Goal: Task Accomplishment & Management: Use online tool/utility

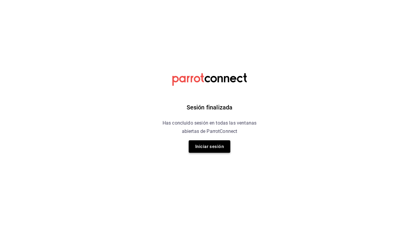
click at [208, 149] on button "Iniciar sesión" at bounding box center [210, 146] width 42 height 12
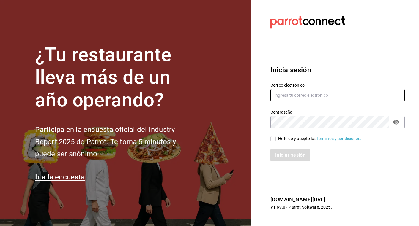
click at [292, 95] on input "text" at bounding box center [337, 95] width 134 height 12
type input "[EMAIL_ADDRESS][DOMAIN_NAME]"
click at [395, 121] on icon "passwordField" at bounding box center [395, 123] width 7 height 6
click at [274, 137] on input "He leído y acepto los Términos y condiciones." at bounding box center [272, 138] width 5 height 5
checkbox input "true"
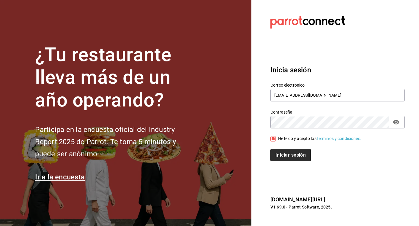
click at [283, 154] on button "Iniciar sesión" at bounding box center [290, 155] width 40 height 12
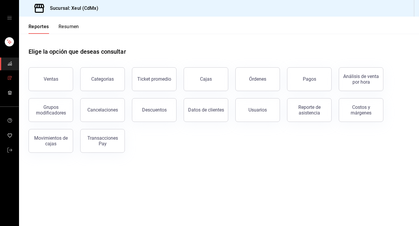
click at [9, 77] on icon "mailbox folders" at bounding box center [9, 78] width 5 height 5
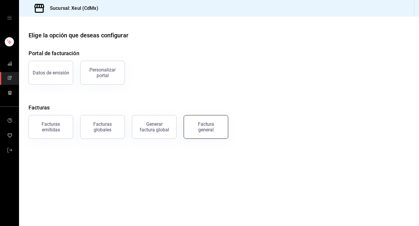
click at [218, 127] on div "Factura general" at bounding box center [206, 126] width 30 height 11
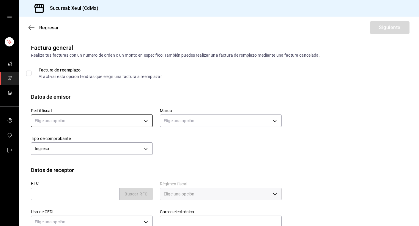
click at [145, 123] on body "Sucursal: Xeul (CdMx) Regresar Siguiente Factura general Realiza tus facturas c…" at bounding box center [209, 113] width 419 height 226
click at [103, 155] on li "SEUNG MOOK LEE" at bounding box center [91, 150] width 121 height 11
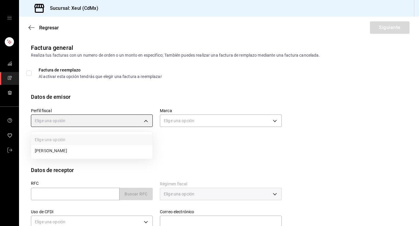
type input "554c110a-18dd-44f3-977d-186ab1f95351"
type input "556c56df-7d38-43a9-98c1-84be39c4f433"
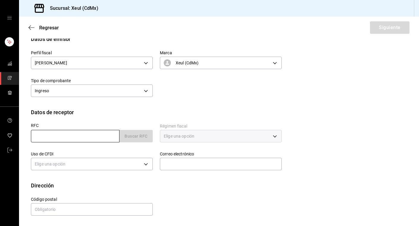
click at [73, 139] on input "text" at bounding box center [75, 136] width 88 height 12
paste input "ICM220426PP5"
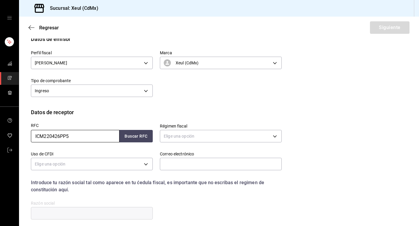
type input "ICM220426PP5"
click at [232, 136] on body "Sucursal: Xeul (CdMx) Regresar Siguiente Factura general Realiza tus facturas c…" at bounding box center [209, 113] width 419 height 226
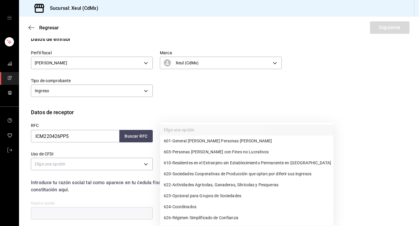
click at [205, 143] on span "601 - General de Ley Personas Morales" at bounding box center [218, 141] width 108 height 6
type input "601"
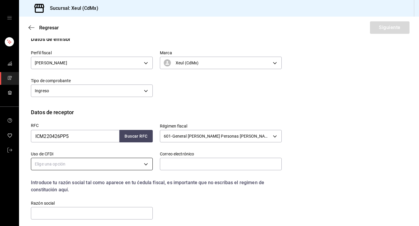
click at [147, 162] on body "Sucursal: Xeul (CdMx) Regresar Siguiente Factura general Realiza tus facturas c…" at bounding box center [209, 113] width 419 height 226
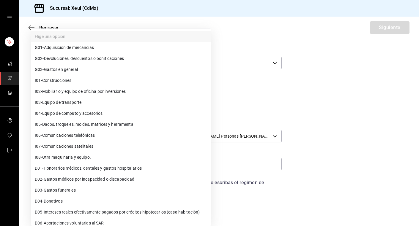
click at [58, 69] on span "G03 - Gastos en general" at bounding box center [56, 69] width 43 height 6
type input "G03"
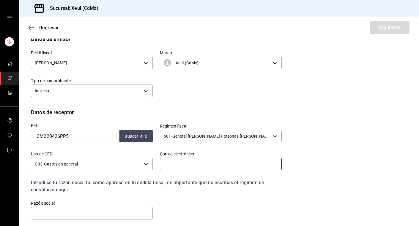
click at [188, 163] on input "text" at bounding box center [221, 164] width 122 height 12
paste input "d.nogueiral@outlook.com"
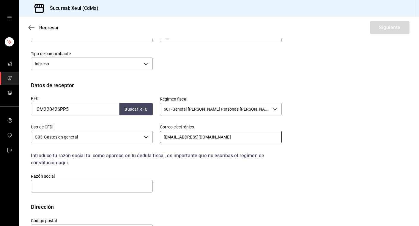
scroll to position [106, 0]
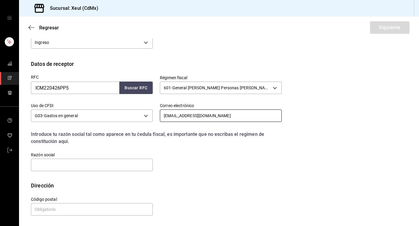
type input "d.nogueiral@outlook.com"
click at [123, 165] on input "text" at bounding box center [92, 165] width 122 height 12
paste input "INSPECCION Y CONTROL MEXICANO DE HUMOS"
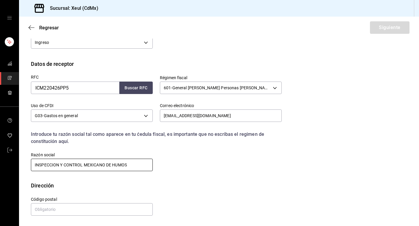
type input "INSPECCION Y CONTROL MEXICANO DE HUMOS"
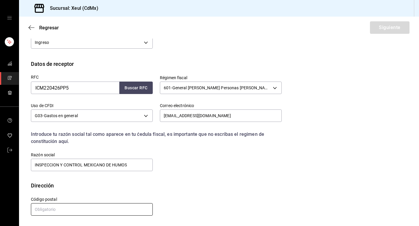
click at [123, 205] on input "text" at bounding box center [92, 209] width 122 height 12
type input "54948"
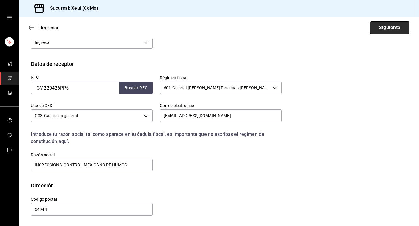
click at [381, 30] on button "Siguiente" at bounding box center [389, 27] width 39 height 12
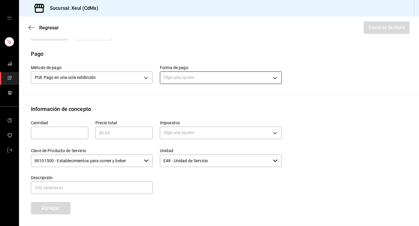
scroll to position [199, 0]
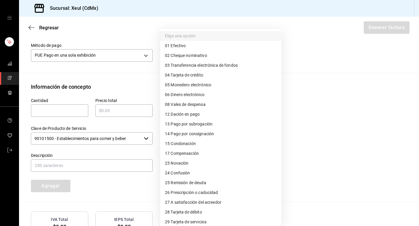
click at [240, 57] on body "Sucursal: Xeul (CdMx) Regresar Generar factura Emisor Perfil fiscal SEUNG MOOK …" at bounding box center [209, 113] width 419 height 226
click at [178, 75] on span "04 Tarjeta de crédito" at bounding box center [184, 75] width 38 height 6
type input "04"
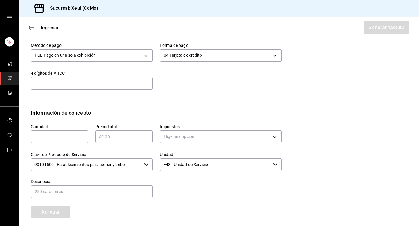
click at [66, 134] on input "text" at bounding box center [59, 136] width 57 height 7
type input "1"
click at [114, 139] on input "text" at bounding box center [123, 136] width 57 height 7
type input "$2680"
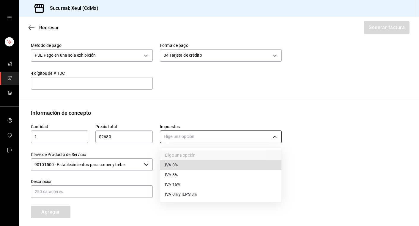
click at [212, 141] on body "Sucursal: Xeul (CdMx) Regresar Generar factura Emisor Perfil fiscal SEUNG MOOK …" at bounding box center [209, 113] width 419 height 226
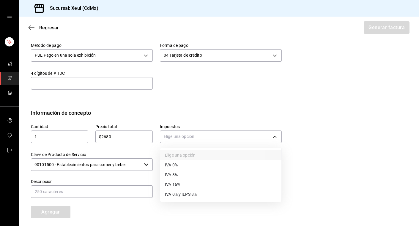
click at [183, 183] on li "IVA 16%" at bounding box center [220, 185] width 121 height 10
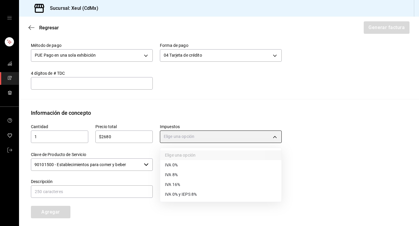
type input "IVA_16"
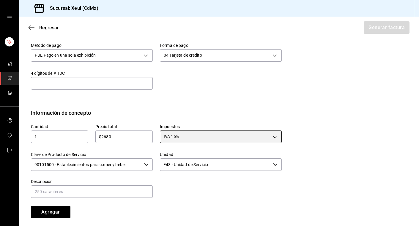
scroll to position [271, 0]
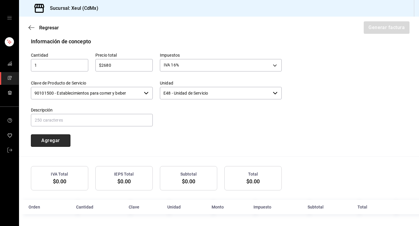
click at [55, 141] on button "Agregar" at bounding box center [50, 140] width 39 height 12
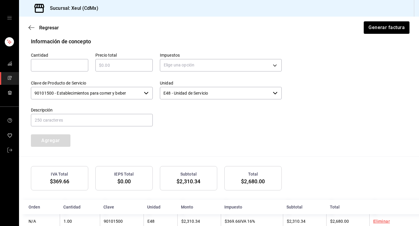
scroll to position [286, 0]
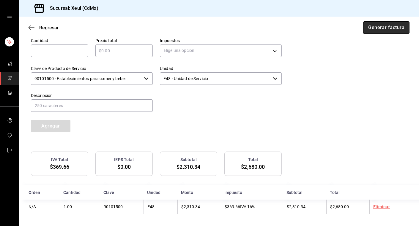
click at [374, 28] on button "Generar factura" at bounding box center [386, 27] width 46 height 12
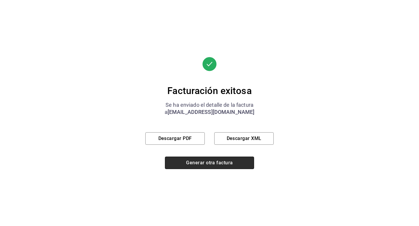
click at [215, 163] on button "Generar otra factura" at bounding box center [209, 163] width 89 height 12
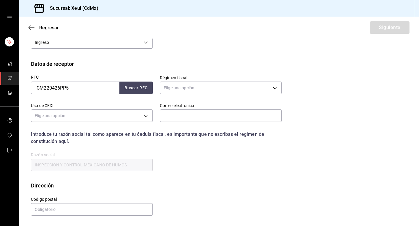
scroll to position [58, 0]
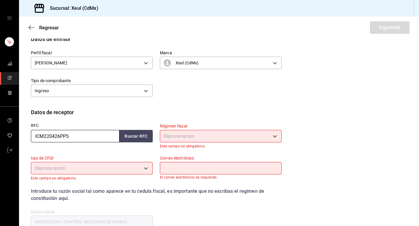
drag, startPoint x: 84, startPoint y: 137, endPoint x: 41, endPoint y: 137, distance: 43.0
click at [42, 137] on input "ICM220426PP5" at bounding box center [75, 136] width 88 height 12
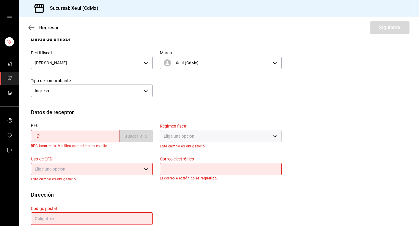
type input "I"
click at [56, 137] on input "text" at bounding box center [75, 136] width 88 height 12
paste input "CJF950204TL0"
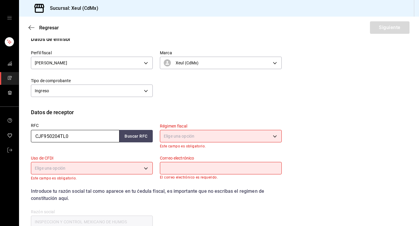
type input "CJF950204TL0"
click at [212, 137] on body "Sucursal: Xeul (CdMx) Regresar Siguiente Factura general Realiza tus facturas c…" at bounding box center [209, 113] width 419 height 226
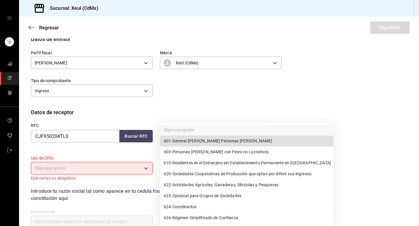
click at [207, 153] on span "603 - Personas Morales con Fines no Lucrativos" at bounding box center [216, 152] width 105 height 6
type input "603"
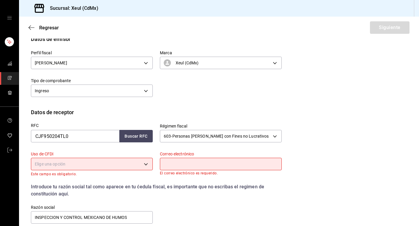
click at [145, 163] on body "Sucursal: Xeul (CdMx) Regresar Siguiente Factura general Realiza tus facturas c…" at bounding box center [209, 113] width 419 height 226
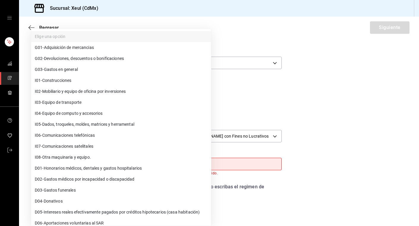
click at [63, 71] on span "G03 - Gastos en general" at bounding box center [56, 69] width 43 height 6
type input "G03"
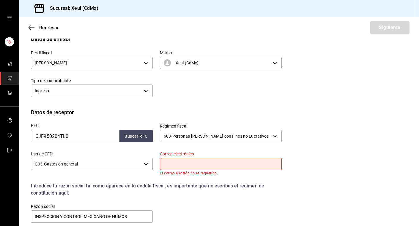
click at [188, 164] on input "text" at bounding box center [221, 164] width 122 height 12
paste input "mandrade1968@yahoo.com.mx"
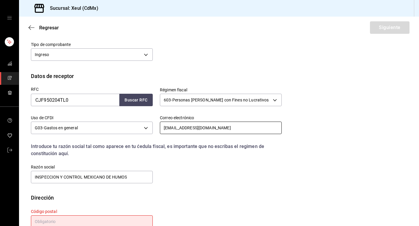
scroll to position [110, 0]
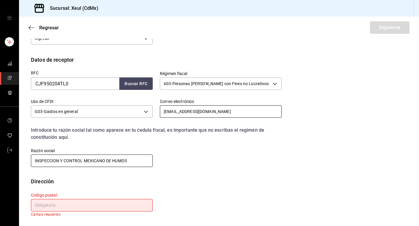
type input "mandrade1968@yahoo.com.mx"
click at [132, 159] on input "INSPECCION Y CONTROL MEXICANO DE HUMOS" at bounding box center [92, 161] width 122 height 12
drag, startPoint x: 132, startPoint y: 159, endPoint x: -4, endPoint y: 160, distance: 136.3
click at [0, 160] on html "Sucursal: Xeul (CdMx) Regresar Siguiente Factura general Realiza tus facturas c…" at bounding box center [209, 113] width 419 height 226
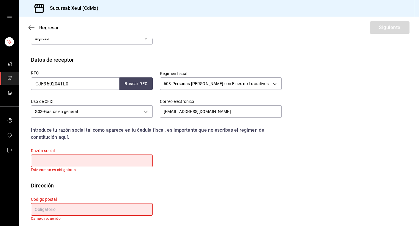
click at [104, 157] on input "text" at bounding box center [92, 161] width 122 height 12
paste input "CONSEJO DE LA JUDICATURA FEDERAL"
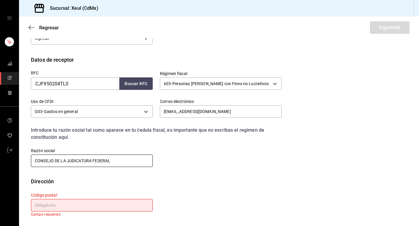
type input "CONSEJO DE LA JUDICATURA FEDERAL"
click at [71, 210] on input "text" at bounding box center [92, 205] width 122 height 12
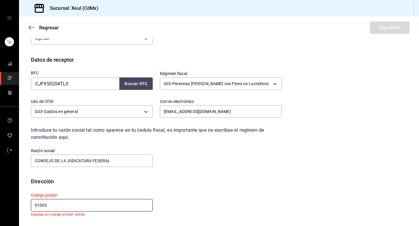
scroll to position [106, 0]
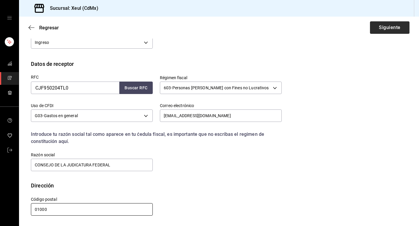
type input "01000"
click at [390, 22] on button "Siguiente" at bounding box center [389, 27] width 39 height 12
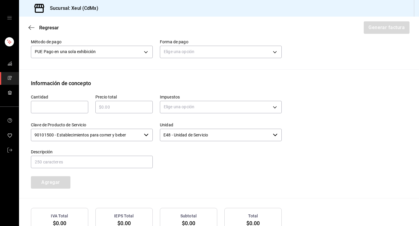
scroll to position [197, 0]
click at [209, 49] on body "Sucursal: Xeul (CdMx) Regresar Generar factura Emisor Perfil fiscal SEUNG MOOK …" at bounding box center [209, 113] width 419 height 226
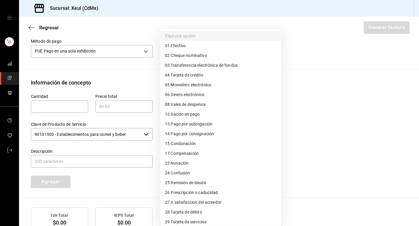
click at [192, 74] on span "04 Tarjeta de crédito" at bounding box center [184, 75] width 38 height 6
type input "04"
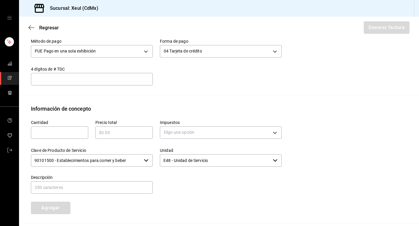
click at [61, 132] on input "text" at bounding box center [59, 132] width 57 height 7
type input "1"
click at [113, 133] on input "text" at bounding box center [123, 132] width 57 height 7
type input "$1048"
click at [223, 132] on body "Sucursal: Xeul (CdMx) Regresar Generar factura Emisor Perfil fiscal SEUNG MOOK …" at bounding box center [209, 113] width 419 height 226
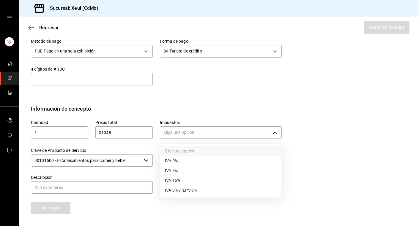
click at [172, 183] on span "IVA 16%" at bounding box center [172, 181] width 15 height 6
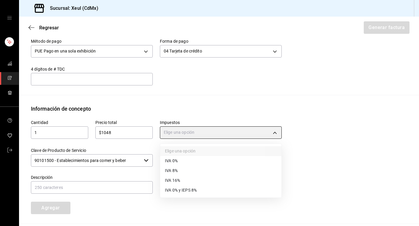
type input "IVA_16"
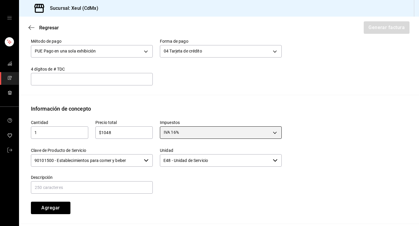
scroll to position [265, 0]
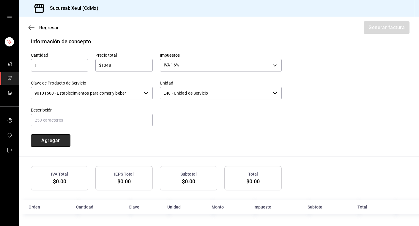
click at [55, 144] on button "Agregar" at bounding box center [50, 140] width 39 height 12
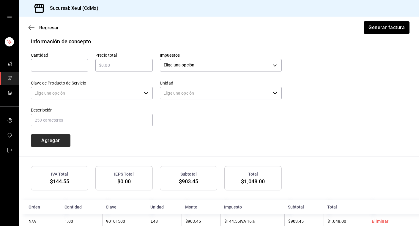
type input "90101500 - Establecimientos para comer y beber"
type input "E48 - Unidad de Servicio"
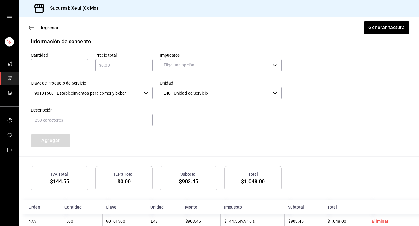
scroll to position [279, 0]
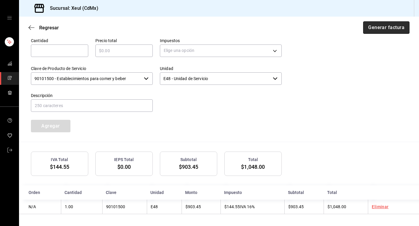
click at [389, 28] on button "Generar factura" at bounding box center [386, 27] width 46 height 12
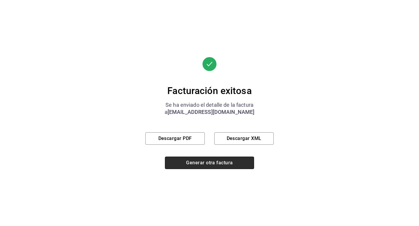
click at [199, 166] on button "Generar otra factura" at bounding box center [209, 163] width 89 height 12
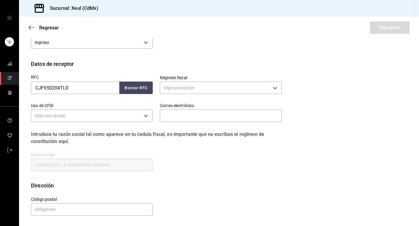
scroll to position [58, 0]
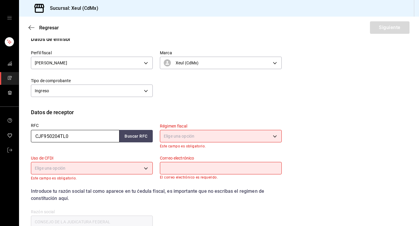
drag, startPoint x: 71, startPoint y: 135, endPoint x: 14, endPoint y: 135, distance: 57.3
click at [14, 135] on div "Sucursal: Xeul (CdMx) Regresar Siguiente Factura general Realiza tus facturas c…" at bounding box center [209, 113] width 419 height 226
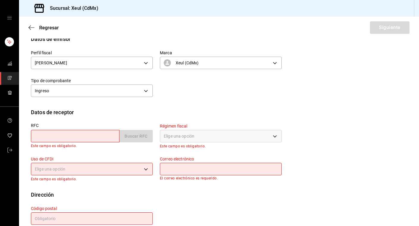
click at [82, 136] on input "text" at bounding box center [75, 136] width 88 height 12
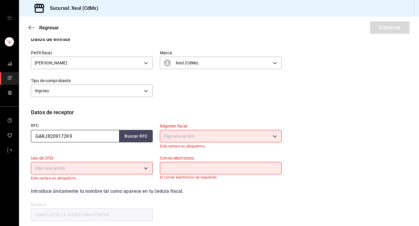
type input "GARJ8209172K9"
click at [240, 138] on body "Sucursal: Xeul (CdMx) Regresar Siguiente Factura general Realiza tus facturas c…" at bounding box center [209, 113] width 419 height 226
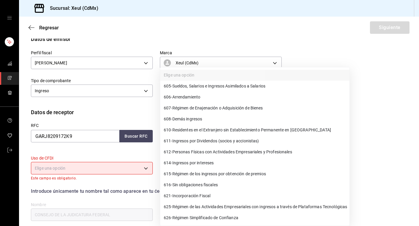
click at [186, 151] on span "612 - Personas Físicas con Actividades Empresariales y Profesionales" at bounding box center [228, 152] width 128 height 6
type input "612"
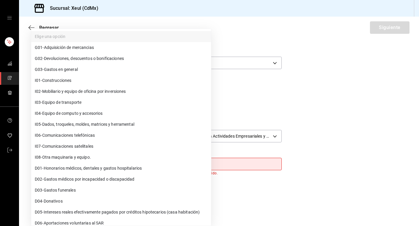
click at [146, 161] on body "Sucursal: Xeul (CdMx) Regresar Siguiente Factura general Realiza tus facturas c…" at bounding box center [209, 113] width 419 height 226
click at [69, 69] on span "G03 - Gastos en general" at bounding box center [56, 69] width 43 height 6
type input "G03"
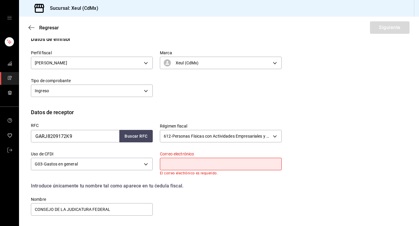
click at [192, 165] on input "text" at bounding box center [221, 164] width 122 height 12
type input "F"
type input "R"
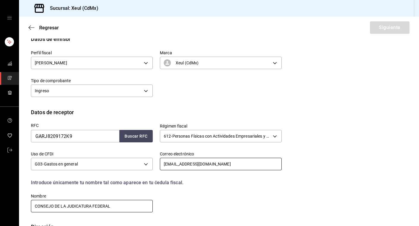
type input "rfmsueroterapia@gmail.com"
drag, startPoint x: 113, startPoint y: 207, endPoint x: -17, endPoint y: 205, distance: 129.2
click at [0, 205] on html "Sucursal: Xeul (CdMx) Regresar Siguiente Factura general Realiza tus facturas c…" at bounding box center [209, 113] width 419 height 226
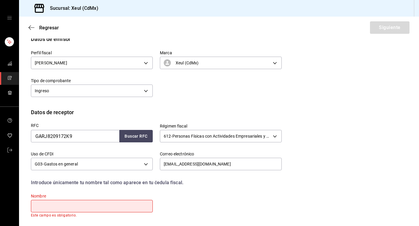
type input "H"
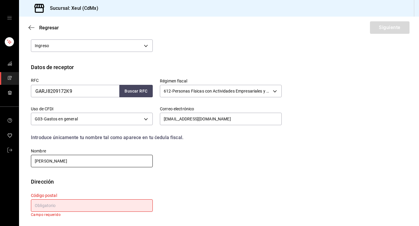
scroll to position [103, 0]
type input "JONATHAN ALONSO GARCIA ROMO"
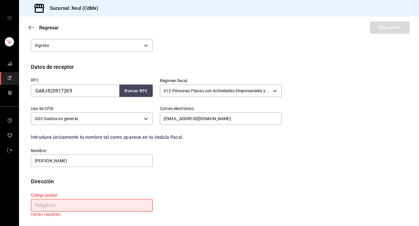
click at [86, 206] on input "text" at bounding box center [92, 205] width 122 height 12
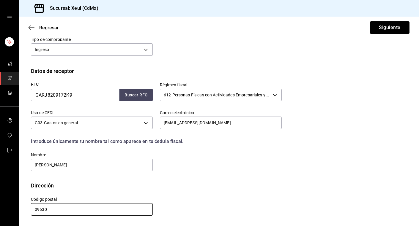
scroll to position [99, 0]
type input "09630"
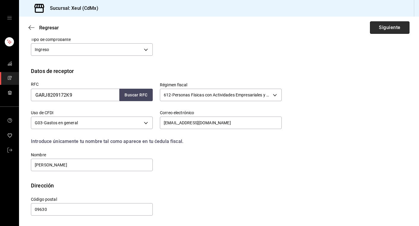
click at [382, 25] on button "Siguiente" at bounding box center [389, 27] width 39 height 12
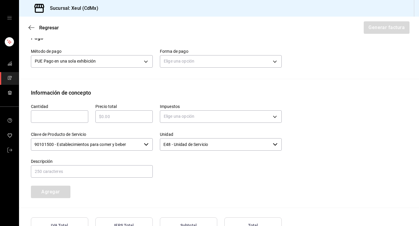
scroll to position [179, 0]
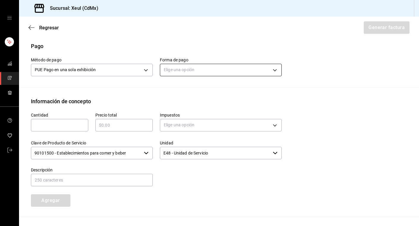
click at [274, 72] on body "Sucursal: Xeul (CdMx) Regresar Generar factura Emisor Perfil fiscal SEUNG MOOK …" at bounding box center [209, 113] width 419 height 226
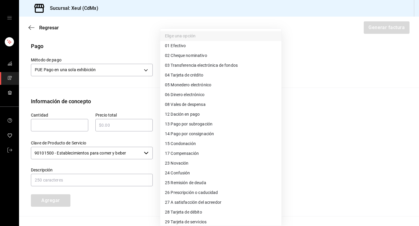
click at [182, 213] on span "28 Tarjeta de débito" at bounding box center [183, 212] width 37 height 6
type input "28"
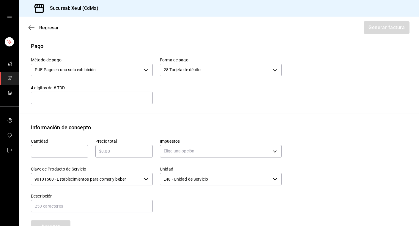
click at [62, 151] on input "text" at bounding box center [59, 151] width 57 height 7
type input "1"
click at [126, 147] on div "​" at bounding box center [123, 151] width 57 height 12
type input "$2183"
click at [172, 153] on body "Sucursal: Xeul (CdMx) Regresar Generar factura Emisor Perfil fiscal SEUNG MOOK …" at bounding box center [209, 113] width 419 height 226
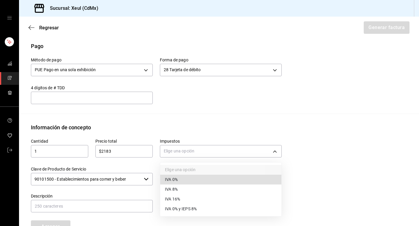
click at [181, 201] on li "IVA 16%" at bounding box center [220, 199] width 121 height 10
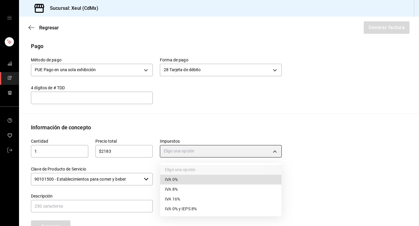
type input "IVA_16"
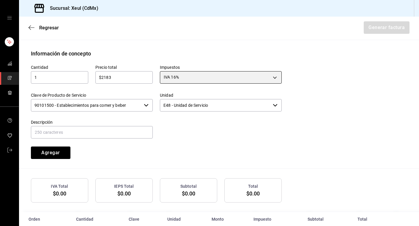
scroll to position [265, 0]
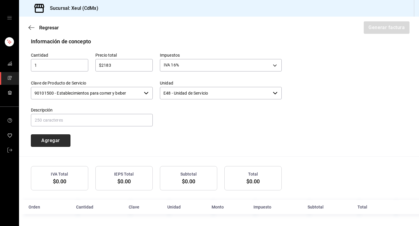
click at [56, 140] on button "Agregar" at bounding box center [50, 140] width 39 height 12
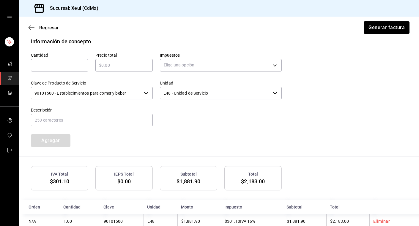
scroll to position [279, 0]
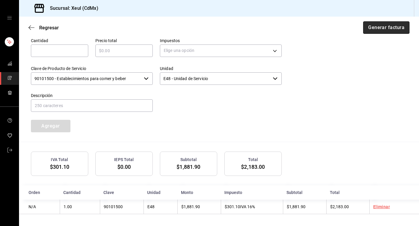
click at [380, 31] on button "Generar factura" at bounding box center [386, 27] width 46 height 12
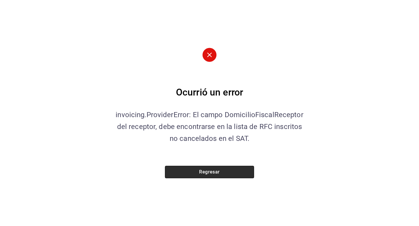
click at [194, 170] on button "Regresar" at bounding box center [209, 172] width 89 height 12
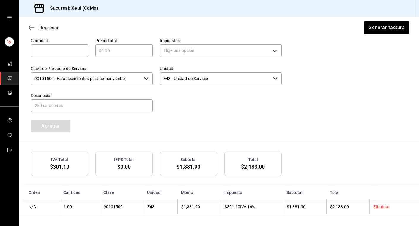
click at [29, 27] on icon "button" at bounding box center [31, 27] width 6 height 5
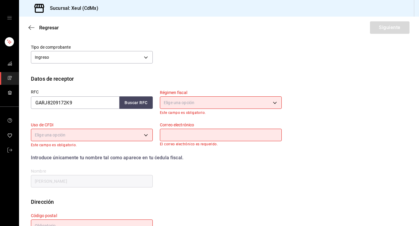
scroll to position [96, 0]
click at [179, 104] on body "Sucursal: Xeul (CdMx) Regresar Siguiente Factura general Realiza tus facturas c…" at bounding box center [209, 113] width 419 height 226
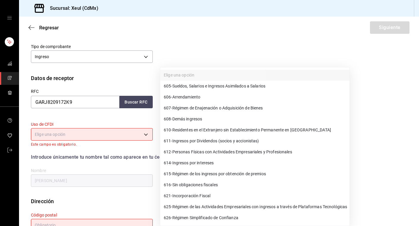
click at [176, 153] on span "612 - Personas Físicas con Actividades Empresariales y Profesionales" at bounding box center [228, 152] width 128 height 6
type input "612"
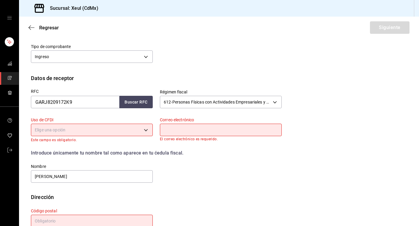
click at [149, 135] on body "Sucursal: Xeul (CdMx) Regresar Siguiente Factura general Realiza tus facturas c…" at bounding box center [209, 113] width 419 height 226
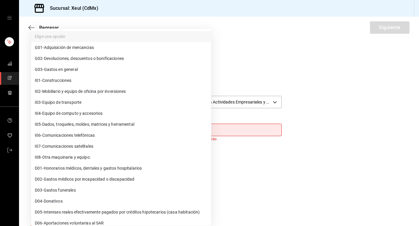
click at [75, 68] on span "G03 - Gastos en general" at bounding box center [56, 69] width 43 height 6
type input "G03"
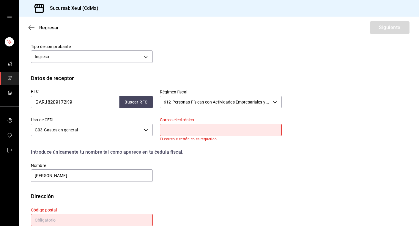
click at [183, 126] on input "text" at bounding box center [221, 130] width 122 height 12
type input "rfmsueroterapia@gmail.com"
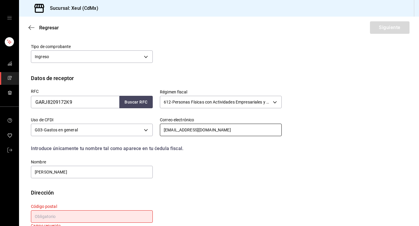
scroll to position [108, 0]
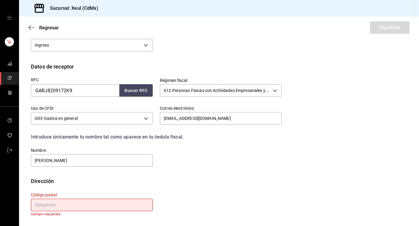
click at [108, 203] on input "text" at bounding box center [92, 205] width 122 height 12
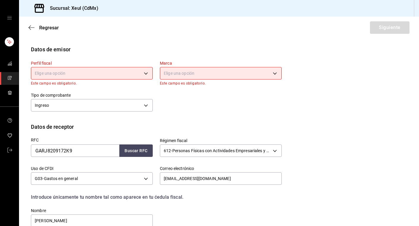
scroll to position [47, 0]
type input "09630"
click at [146, 74] on body "Sucursal: Xeul (CdMx) Regresar Siguiente Factura general Realiza tus facturas c…" at bounding box center [209, 113] width 419 height 226
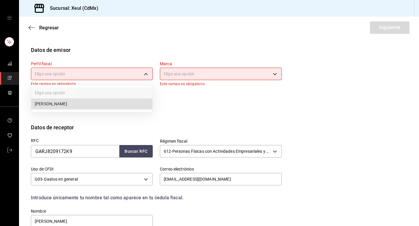
click at [97, 102] on li "SEUNG MOOK LEE" at bounding box center [91, 104] width 121 height 11
type input "554c110a-18dd-44f3-977d-186ab1f95351"
type input "556c56df-7d38-43a9-98c1-84be39c4f433"
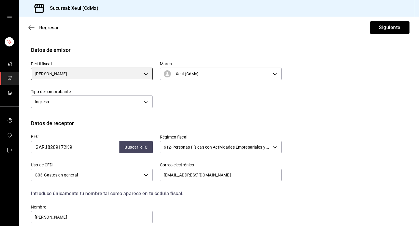
scroll to position [99, 0]
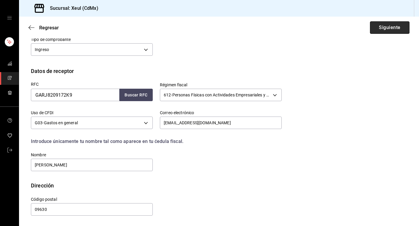
click at [385, 27] on button "Siguiente" at bounding box center [389, 27] width 39 height 12
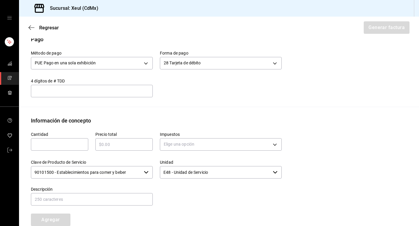
scroll to position [189, 0]
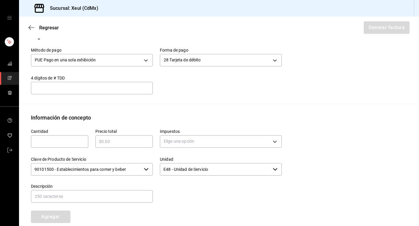
click at [45, 141] on input "text" at bounding box center [59, 141] width 57 height 7
type input "1"
click at [127, 141] on input "text" at bounding box center [123, 141] width 57 height 7
type input "$2183"
click at [253, 142] on body "Sucursal: Xeul (CdMx) Regresar Generar factura Emisor Perfil fiscal SEUNG MOOK …" at bounding box center [209, 113] width 419 height 226
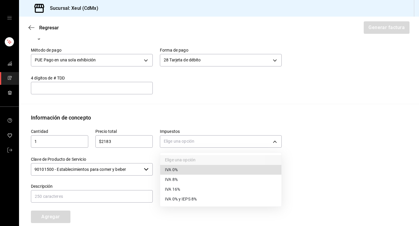
click at [186, 189] on li "IVA 16%" at bounding box center [220, 190] width 121 height 10
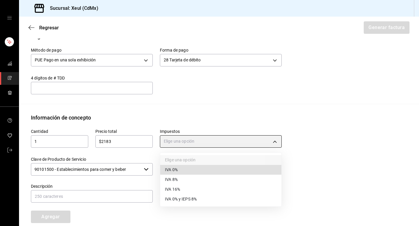
type input "IVA_16"
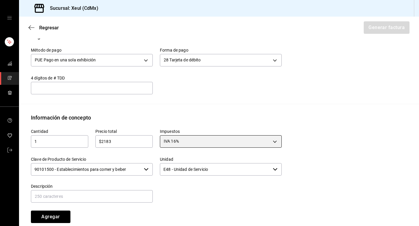
scroll to position [265, 0]
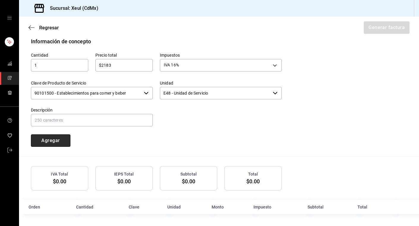
click at [60, 139] on button "Agregar" at bounding box center [50, 140] width 39 height 12
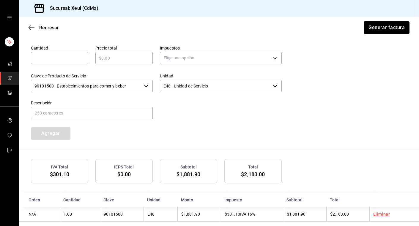
scroll to position [273, 0]
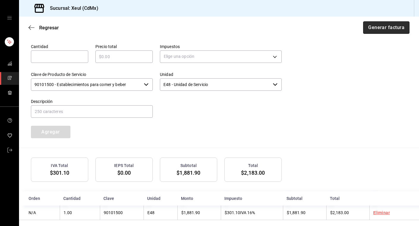
click at [376, 28] on button "Generar factura" at bounding box center [386, 27] width 46 height 12
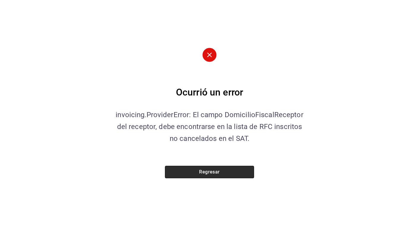
click at [207, 166] on button "Regresar" at bounding box center [209, 172] width 89 height 12
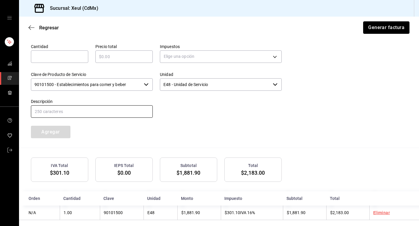
scroll to position [279, 0]
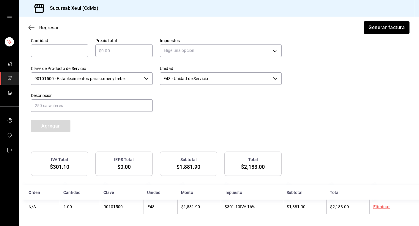
click at [32, 30] on icon "button" at bounding box center [31, 27] width 6 height 5
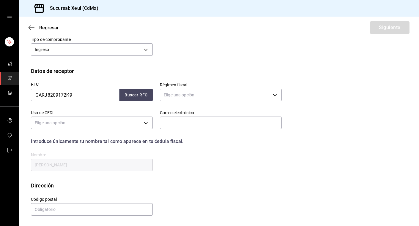
scroll to position [58, 0]
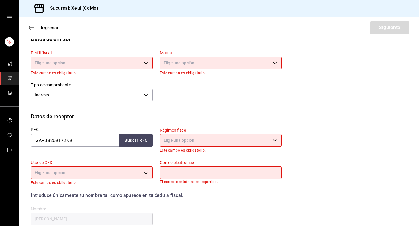
click at [88, 63] on body "Sucursal: Xeul (CdMx) Regresar Siguiente Factura general Realiza tus facturas c…" at bounding box center [209, 113] width 419 height 226
click at [89, 94] on li "SEUNG MOOK LEE" at bounding box center [91, 93] width 121 height 11
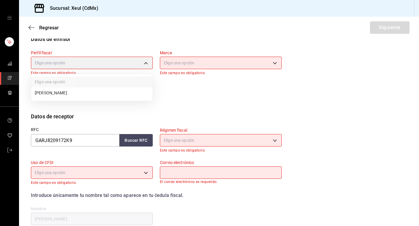
type input "554c110a-18dd-44f3-977d-186ab1f95351"
type input "556c56df-7d38-43a9-98c1-84be39c4f433"
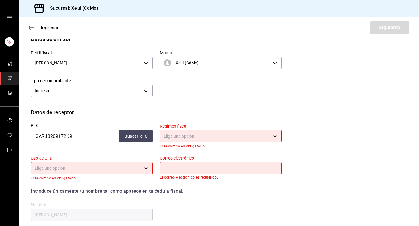
click at [196, 136] on body "Sucursal: Xeul (CdMx) Regresar Siguiente Factura general Realiza tus facturas c…" at bounding box center [209, 113] width 419 height 226
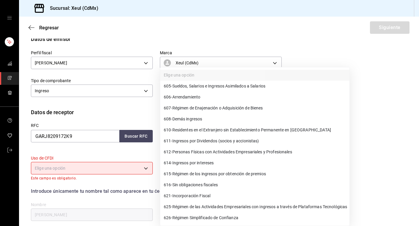
click at [189, 155] on span "612 - Personas Físicas con Actividades Empresariales y Profesionales" at bounding box center [228, 152] width 128 height 6
type input "612"
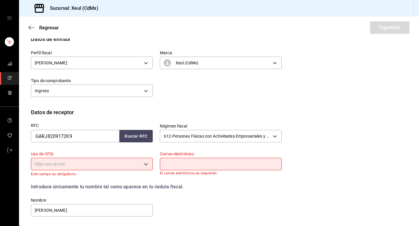
click at [143, 166] on body "Sucursal: Xeul (CdMx) Regresar Siguiente Factura general Realiza tus facturas c…" at bounding box center [209, 113] width 419 height 226
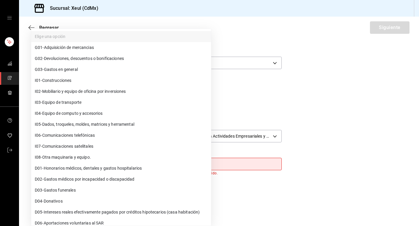
click at [66, 69] on span "G03 - Gastos en general" at bounding box center [56, 69] width 43 height 6
type input "G03"
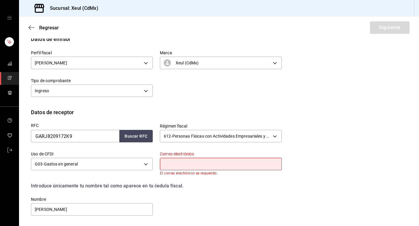
click at [193, 162] on input "text" at bounding box center [221, 164] width 122 height 12
type input "rfmsueroterapia@gmail.com"
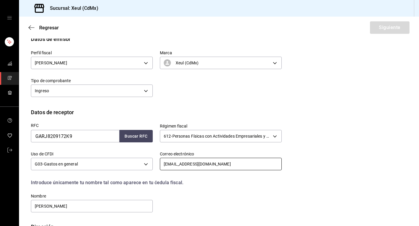
scroll to position [103, 0]
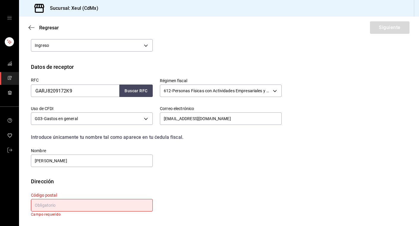
click at [95, 207] on input "text" at bounding box center [92, 205] width 122 height 12
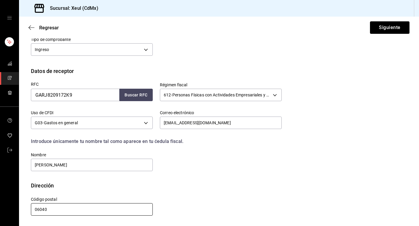
scroll to position [99, 0]
type input "06040"
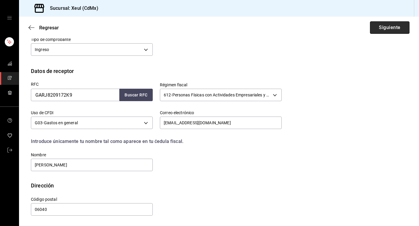
click at [384, 29] on button "Siguiente" at bounding box center [389, 27] width 39 height 12
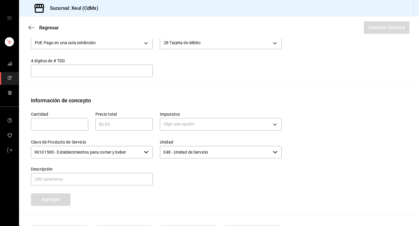
scroll to position [207, 0]
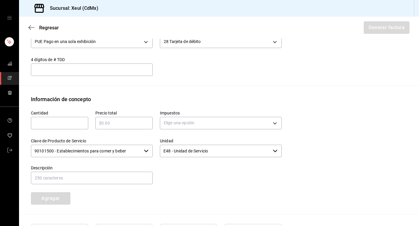
click at [39, 127] on div "​" at bounding box center [59, 123] width 57 height 12
type input "1"
click at [107, 125] on input "text" at bounding box center [123, 123] width 57 height 7
type input "$2183"
click at [169, 126] on body "Sucursal: Xeul (CdMx) Regresar Generar factura Emisor Perfil fiscal SEUNG MOOK …" at bounding box center [209, 113] width 419 height 226
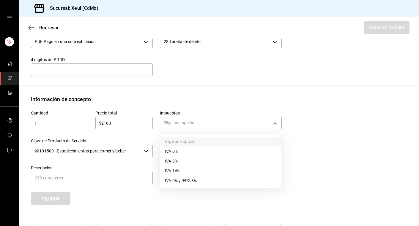
click at [172, 172] on span "IVA 16%" at bounding box center [172, 171] width 15 height 6
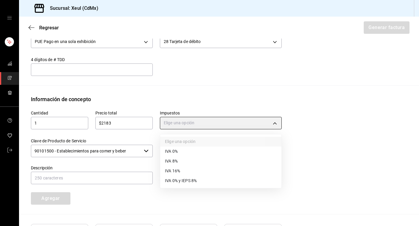
type input "IVA_16"
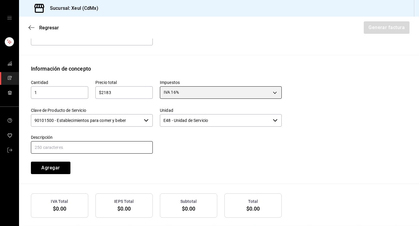
scroll to position [265, 0]
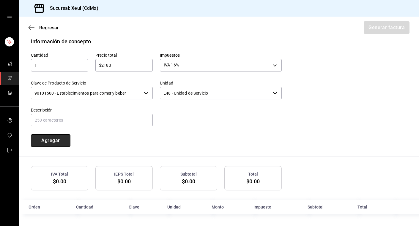
click at [50, 142] on button "Agregar" at bounding box center [50, 140] width 39 height 12
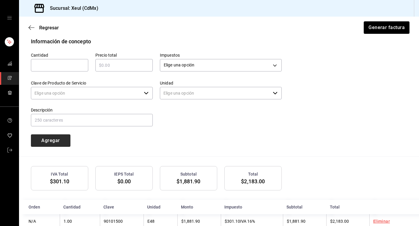
type input "90101500 - Establecimientos para comer y beber"
type input "E48 - Unidad de Servicio"
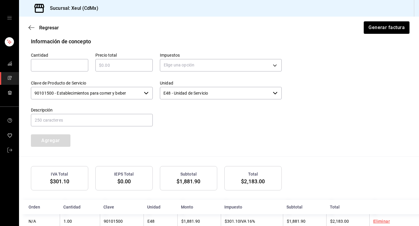
scroll to position [279, 0]
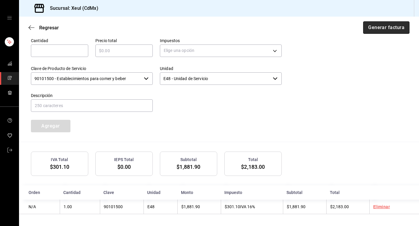
click at [389, 28] on button "Generar factura" at bounding box center [386, 27] width 46 height 12
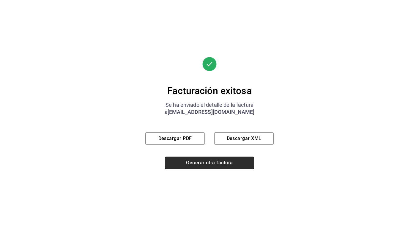
click at [219, 165] on button "Generar otra factura" at bounding box center [209, 163] width 89 height 12
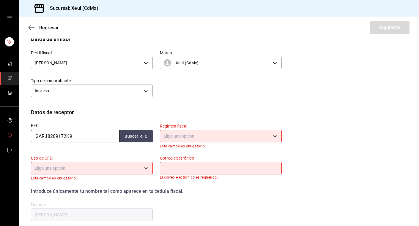
drag, startPoint x: 81, startPoint y: 133, endPoint x: -3, endPoint y: 133, distance: 84.0
click at [0, 133] on html "Sucursal: Xeul (CdMx) Regresar Siguiente Factura general Realiza tus facturas c…" at bounding box center [209, 113] width 419 height 226
drag, startPoint x: 83, startPoint y: 134, endPoint x: -8, endPoint y: 126, distance: 90.8
click at [0, 126] on html "Sucursal: Xeul (CdMx) Regresar Siguiente Factura general Realiza tus facturas c…" at bounding box center [209, 113] width 419 height 226
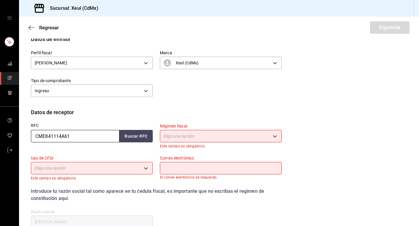
type input "CME841114A61"
click at [195, 134] on body "Sucursal: Xeul (CdMx) Regresar Siguiente Factura general Realiza tus facturas c…" at bounding box center [209, 113] width 419 height 226
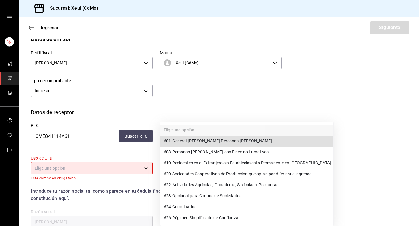
click at [199, 142] on span "601 - General de Ley Personas Morales" at bounding box center [218, 141] width 108 height 6
type input "601"
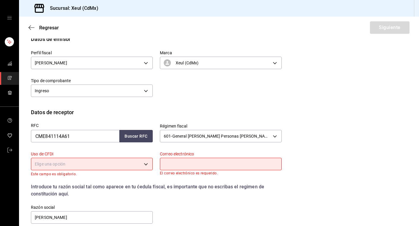
click at [146, 163] on body "Sucursal: Xeul (CdMx) Regresar Siguiente Factura general Realiza tus facturas c…" at bounding box center [209, 113] width 419 height 226
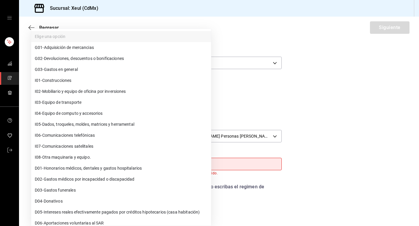
click at [87, 70] on li "G03 - Gastos en general" at bounding box center [121, 69] width 180 height 11
type input "G03"
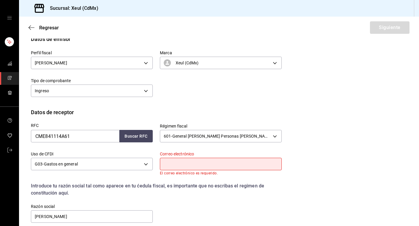
click at [180, 167] on input "text" at bounding box center [221, 164] width 122 height 12
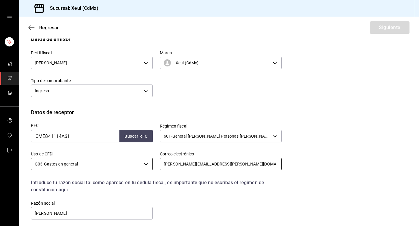
scroll to position [110, 0]
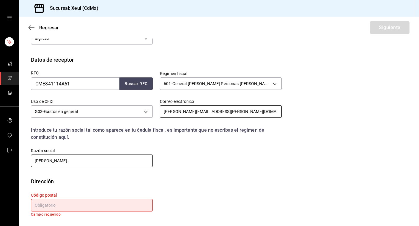
type input "garcia.carlos@cimesa.net"
drag, startPoint x: 114, startPoint y: 162, endPoint x: 11, endPoint y: 160, distance: 102.7
click at [12, 160] on div "Sucursal: Xeul (CdMx) Regresar Siguiente Factura general Realiza tus facturas c…" at bounding box center [209, 113] width 419 height 226
type input "CIMENTACIONES MEXICANAS"
click at [75, 207] on input "text" at bounding box center [92, 205] width 122 height 12
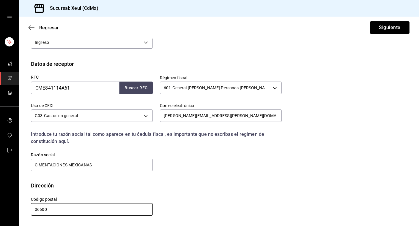
scroll to position [106, 0]
type input "06600"
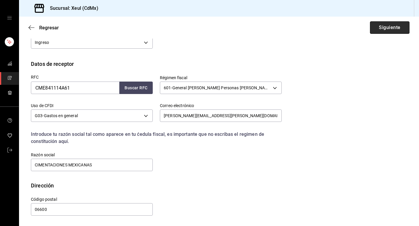
click at [388, 25] on button "Siguiente" at bounding box center [389, 27] width 39 height 12
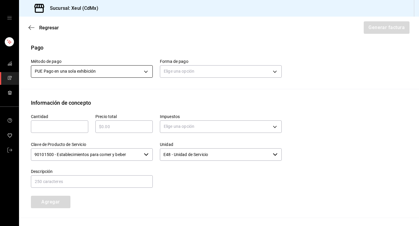
scroll to position [178, 0]
click at [174, 71] on body "Sucursal: Xeul (CdMx) Regresar Generar factura Emisor Perfil fiscal SEUNG MOOK …" at bounding box center [209, 113] width 419 height 226
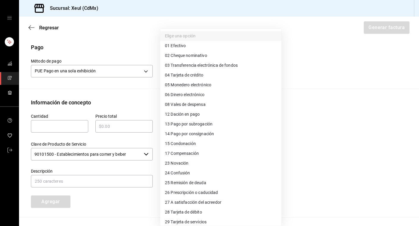
click at [175, 75] on span "04 Tarjeta de crédito" at bounding box center [184, 75] width 38 height 6
type input "04"
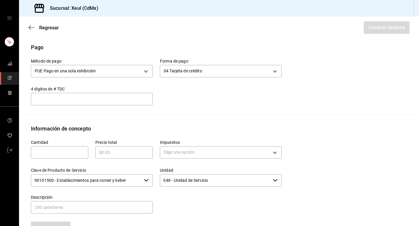
click at [53, 150] on input "text" at bounding box center [59, 152] width 57 height 7
type input "1"
click at [112, 153] on input "text" at bounding box center [123, 152] width 57 height 7
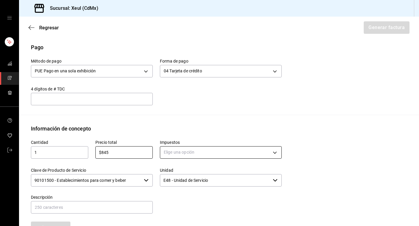
type input "$845"
click at [206, 150] on body "Sucursal: Xeul (CdMx) Regresar Generar factura Emisor Perfil fiscal SEUNG MOOK …" at bounding box center [209, 113] width 419 height 226
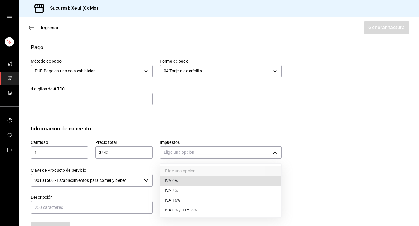
click at [179, 200] on span "IVA 16%" at bounding box center [172, 200] width 15 height 6
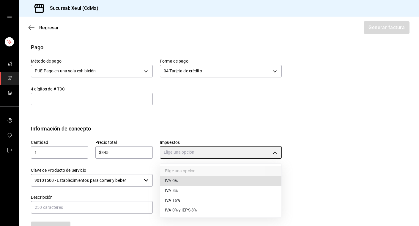
type input "IVA_16"
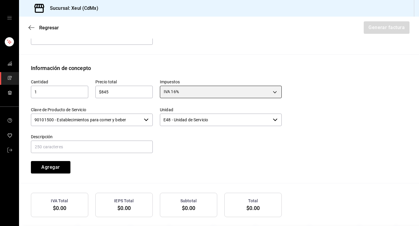
scroll to position [265, 0]
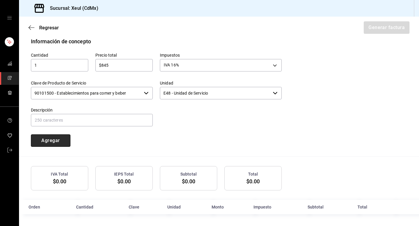
click at [56, 140] on button "Agregar" at bounding box center [50, 140] width 39 height 12
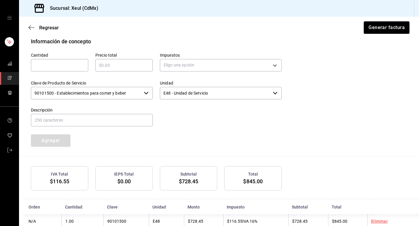
scroll to position [279, 0]
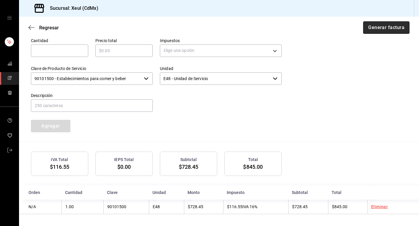
click at [377, 29] on button "Generar factura" at bounding box center [386, 27] width 46 height 12
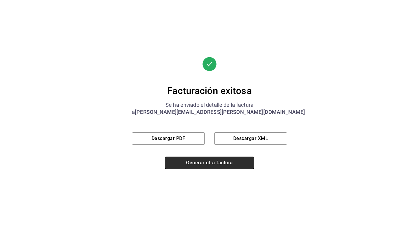
click at [227, 165] on button "Generar otra factura" at bounding box center [209, 163] width 89 height 12
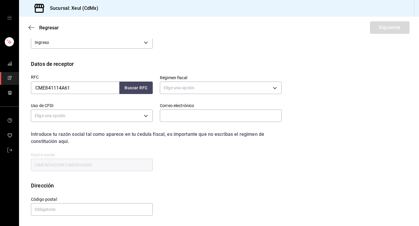
scroll to position [58, 0]
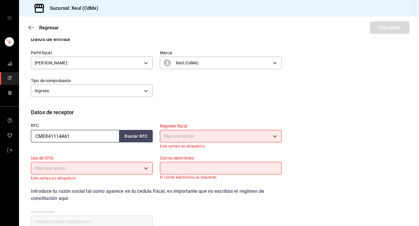
drag, startPoint x: 82, startPoint y: 136, endPoint x: 32, endPoint y: 135, distance: 49.3
click at [32, 135] on input "CME841114A61" at bounding box center [75, 136] width 88 height 12
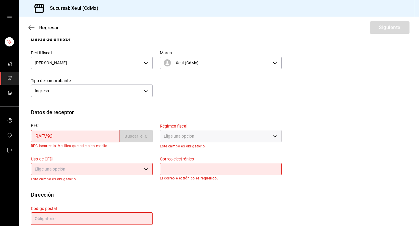
type input "RAFV930710H48"
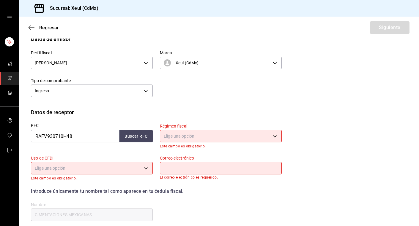
click at [213, 136] on body "Sucursal: Xeul (CdMx) Regresar Siguiente Factura general Realiza tus facturas c…" at bounding box center [209, 113] width 419 height 226
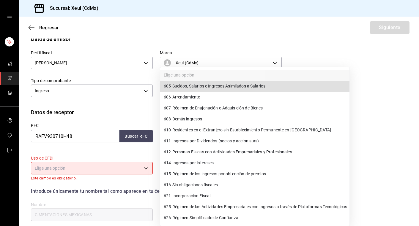
click at [188, 156] on li "612 - Personas Físicas con Actividades Empresariales y Profesionales" at bounding box center [254, 152] width 189 height 11
type input "612"
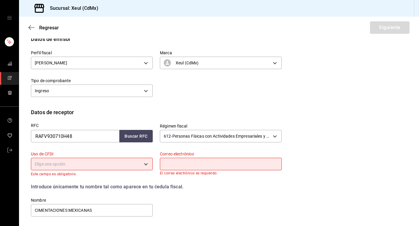
click at [146, 166] on body "Sucursal: Xeul (CdMx) Regresar Siguiente Factura general Realiza tus facturas c…" at bounding box center [209, 113] width 419 height 226
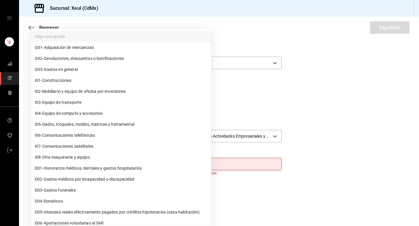
click at [74, 71] on span "G03 - Gastos en general" at bounding box center [56, 69] width 43 height 6
type input "G03"
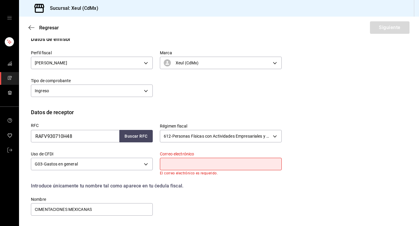
click at [189, 165] on input "text" at bounding box center [221, 164] width 122 height 12
type input "valentinramz@me.com"
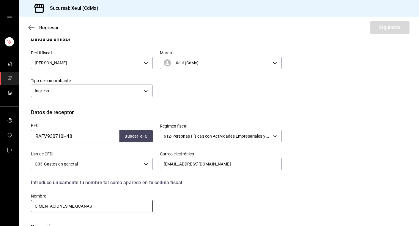
drag, startPoint x: 99, startPoint y: 203, endPoint x: -4, endPoint y: 206, distance: 103.1
click at [0, 206] on html "Sucursal: Xeul (CdMx) Regresar Siguiente Factura general Realiza tus facturas c…" at bounding box center [209, 113] width 419 height 226
drag, startPoint x: 94, startPoint y: 206, endPoint x: -8, endPoint y: 206, distance: 102.7
click at [0, 206] on html "Sucursal: Xeul (CdMx) Regresar Siguiente Factura general Realiza tus facturas c…" at bounding box center [209, 113] width 419 height 226
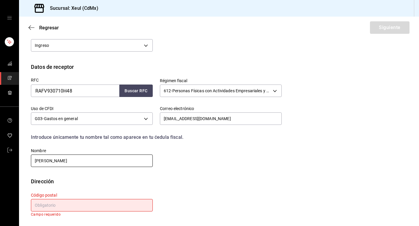
type input "VALENTIN RAMIREZ FLORES"
click at [80, 204] on input "text" at bounding box center [92, 205] width 122 height 12
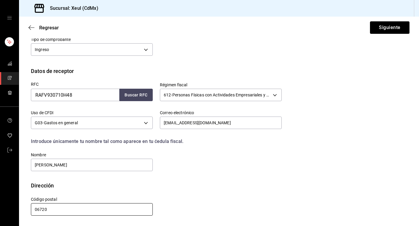
scroll to position [99, 0]
type input "06720"
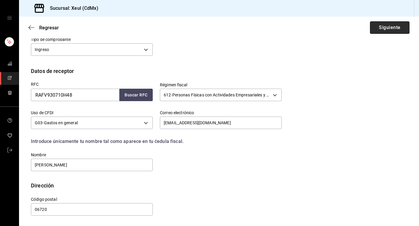
click at [386, 32] on button "Siguiente" at bounding box center [389, 27] width 39 height 12
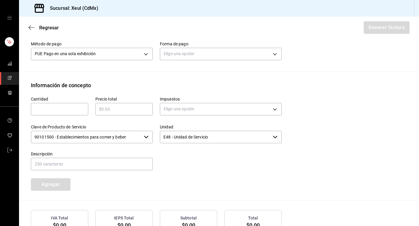
scroll to position [195, 0]
click at [249, 53] on body "Sucursal: Xeul (CdMx) Regresar Generar factura Emisor Perfil fiscal SEUNG MOOK …" at bounding box center [209, 113] width 419 height 226
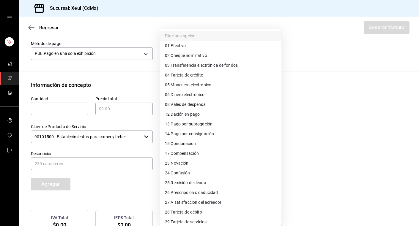
click at [171, 75] on span "04 Tarjeta de crédito" at bounding box center [184, 75] width 38 height 6
type input "04"
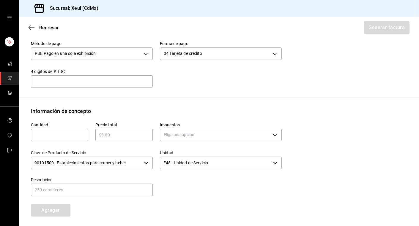
click at [59, 130] on div "​" at bounding box center [59, 135] width 57 height 12
type input "1"
click at [108, 136] on input "text" at bounding box center [123, 135] width 57 height 7
type input "$1476"
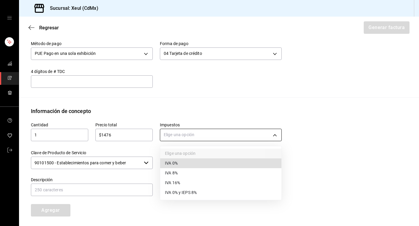
click at [199, 137] on body "Sucursal: Xeul (CdMx) Regresar Generar factura Emisor Perfil fiscal SEUNG MOOK …" at bounding box center [209, 113] width 419 height 226
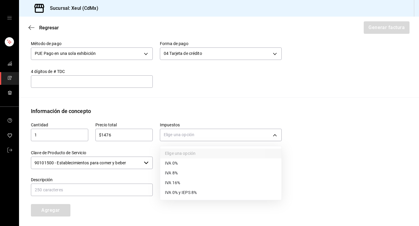
click at [195, 185] on li "IVA 16%" at bounding box center [220, 183] width 121 height 10
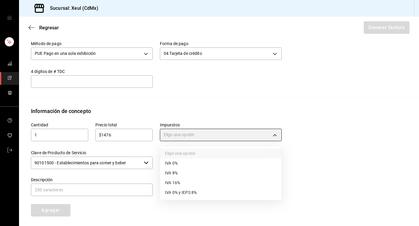
type input "IVA_16"
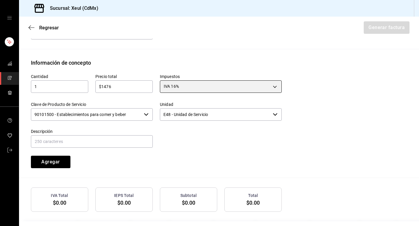
scroll to position [265, 0]
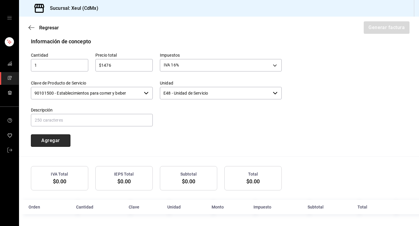
click at [54, 142] on button "Agregar" at bounding box center [50, 140] width 39 height 12
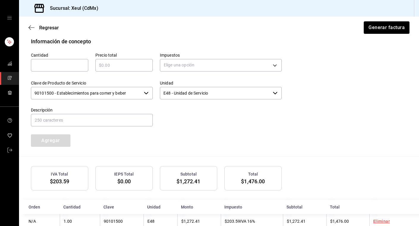
scroll to position [279, 0]
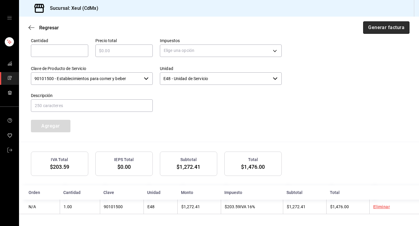
click at [389, 28] on button "Generar factura" at bounding box center [386, 27] width 46 height 12
